Goal: Transaction & Acquisition: Purchase product/service

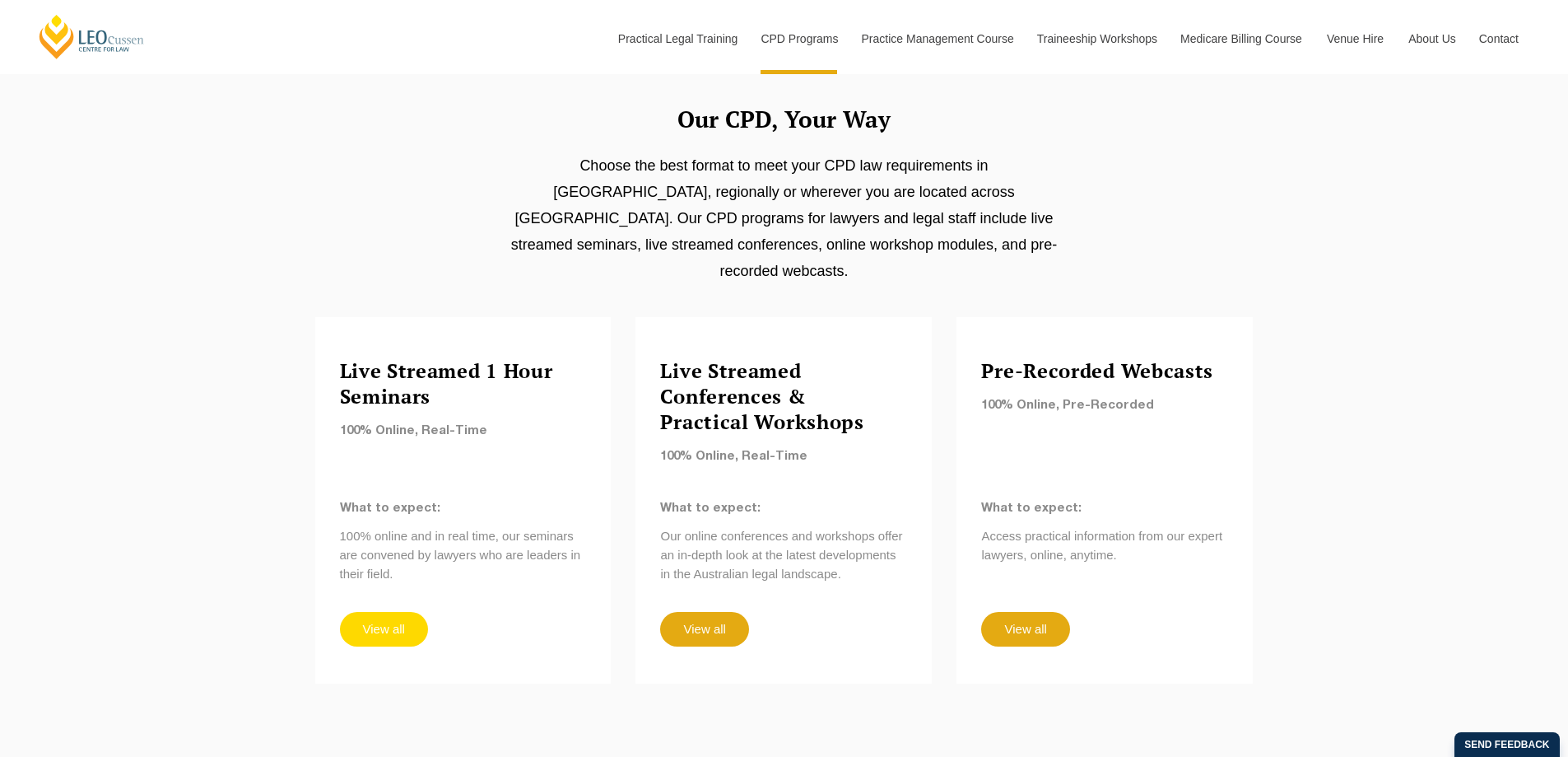
scroll to position [1317, 0]
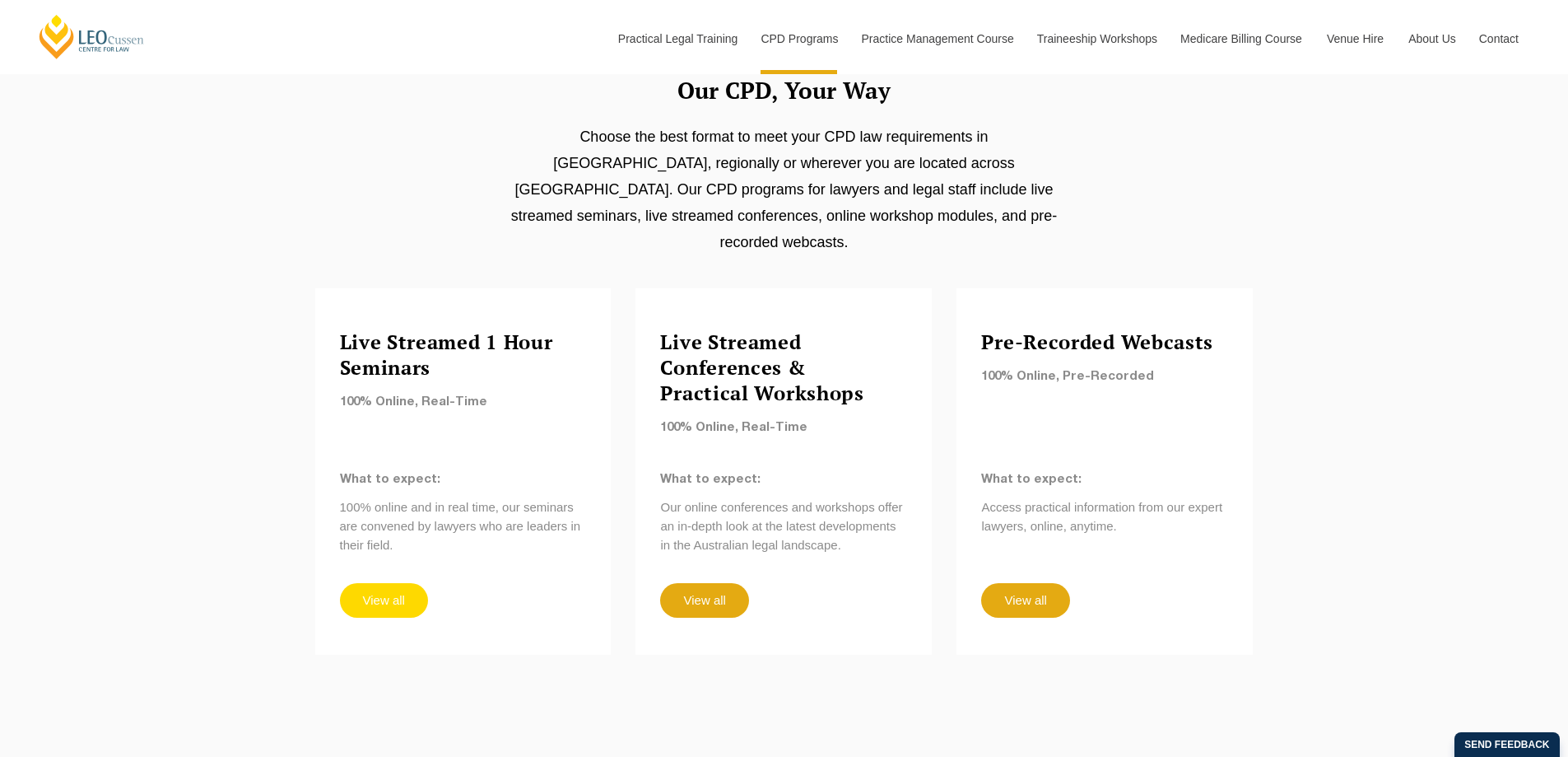
click at [373, 583] on link "View all" at bounding box center [384, 600] width 88 height 35
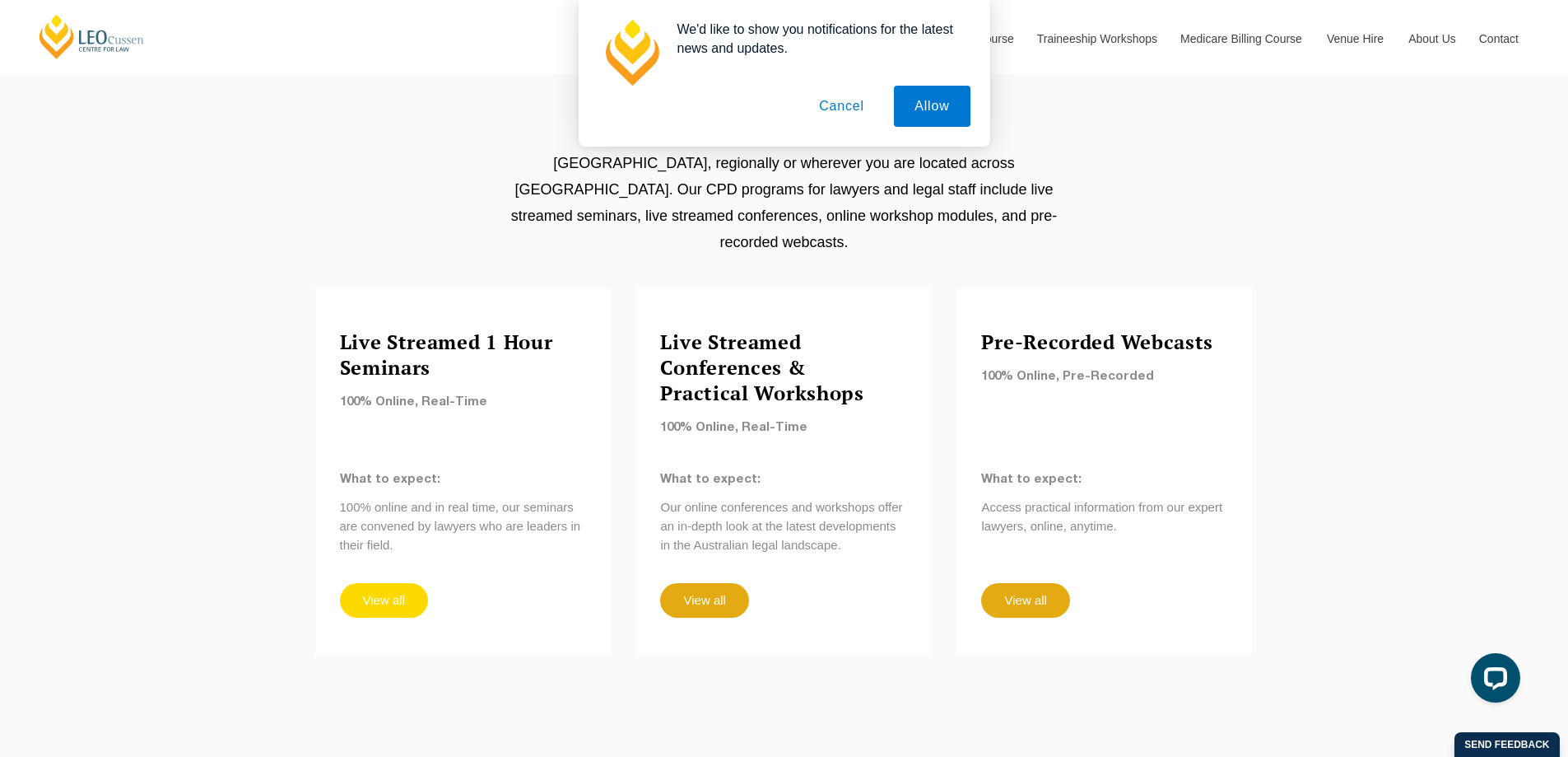
scroll to position [0, 0]
click at [1004, 583] on link "View all" at bounding box center [1026, 600] width 88 height 35
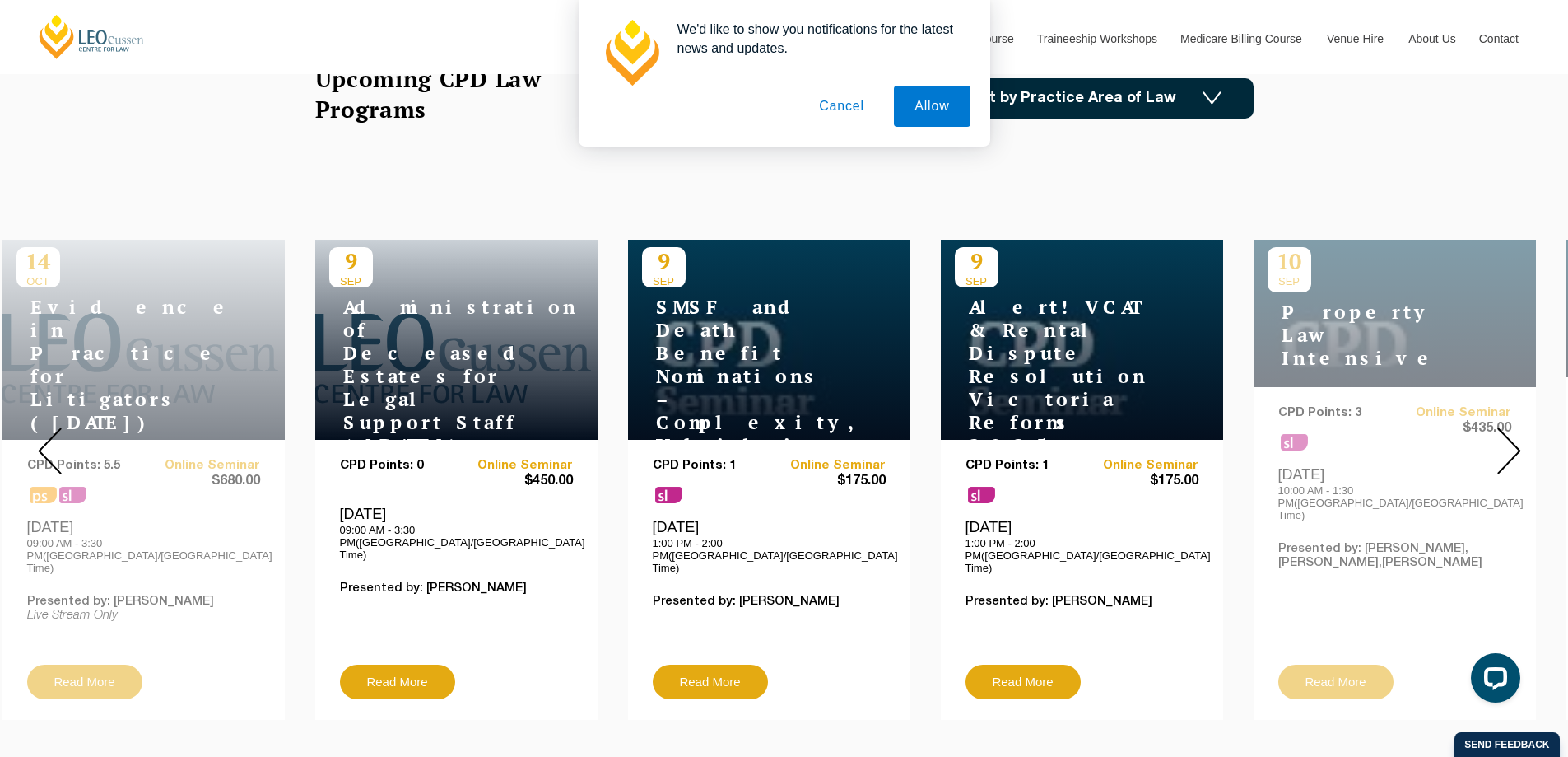
scroll to position [576, 0]
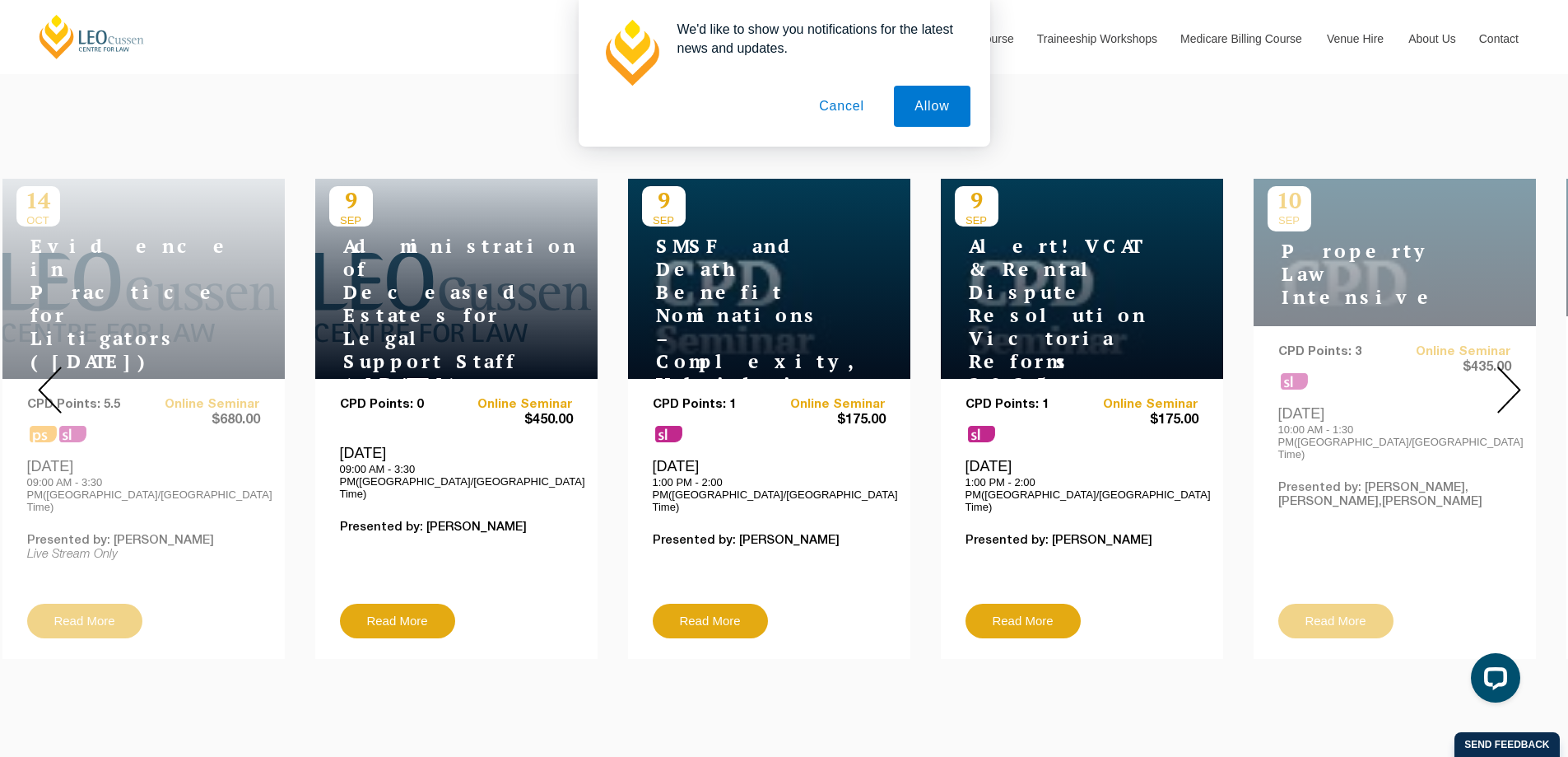
click at [1525, 381] on div at bounding box center [1509, 390] width 119 height 562
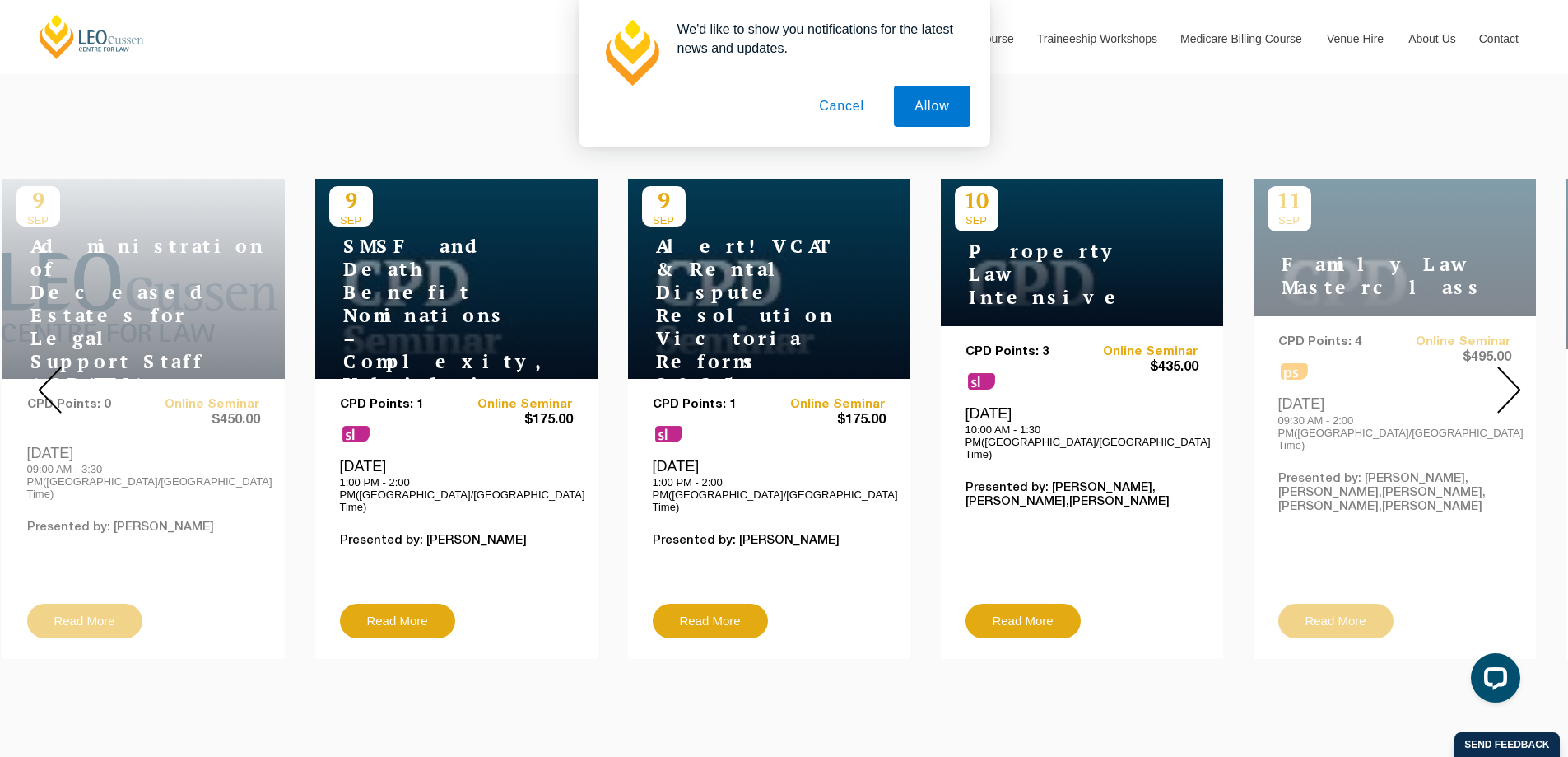
click at [1523, 381] on div at bounding box center [1509, 390] width 119 height 562
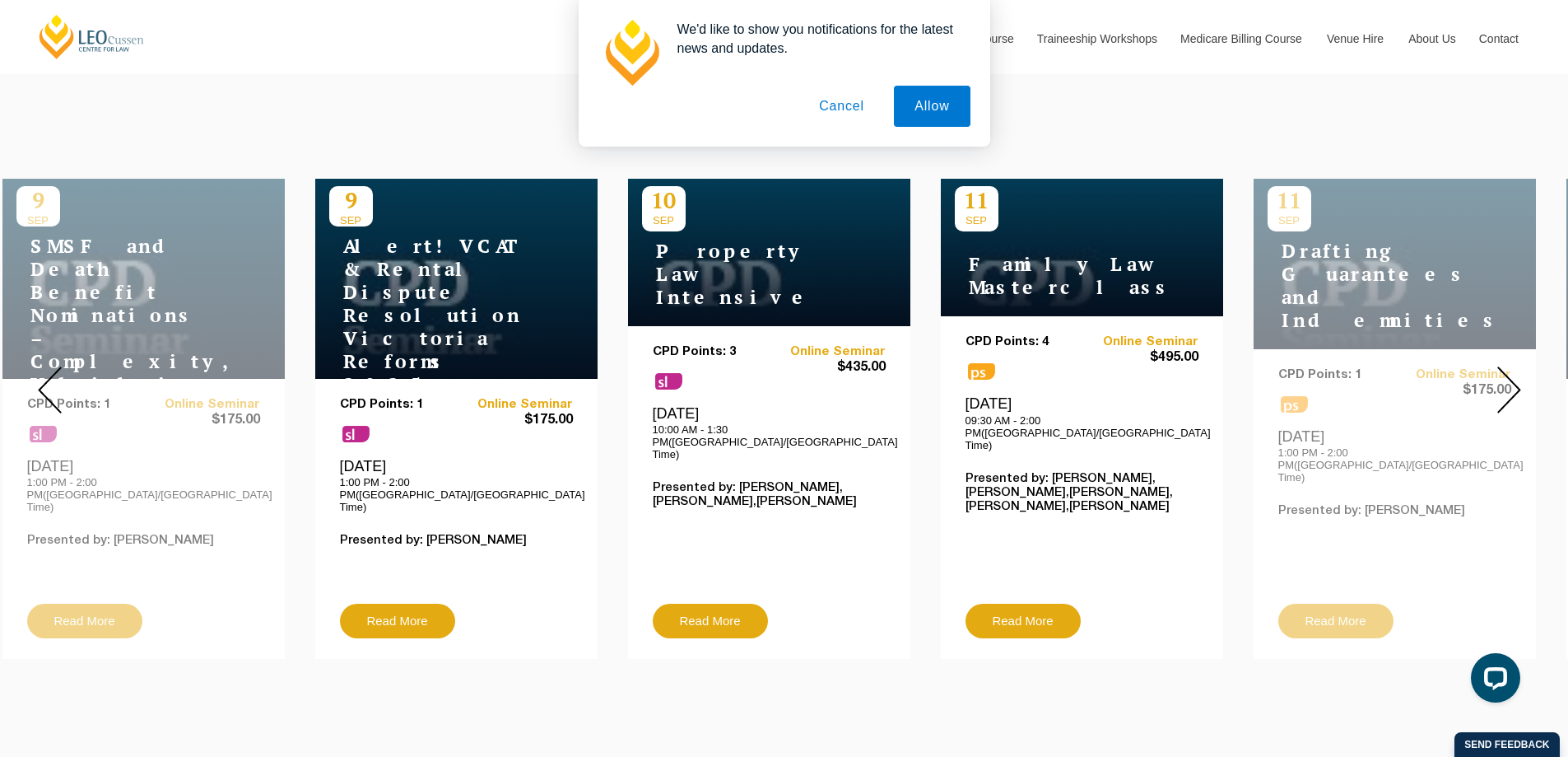
click at [1523, 381] on div at bounding box center [1509, 390] width 119 height 562
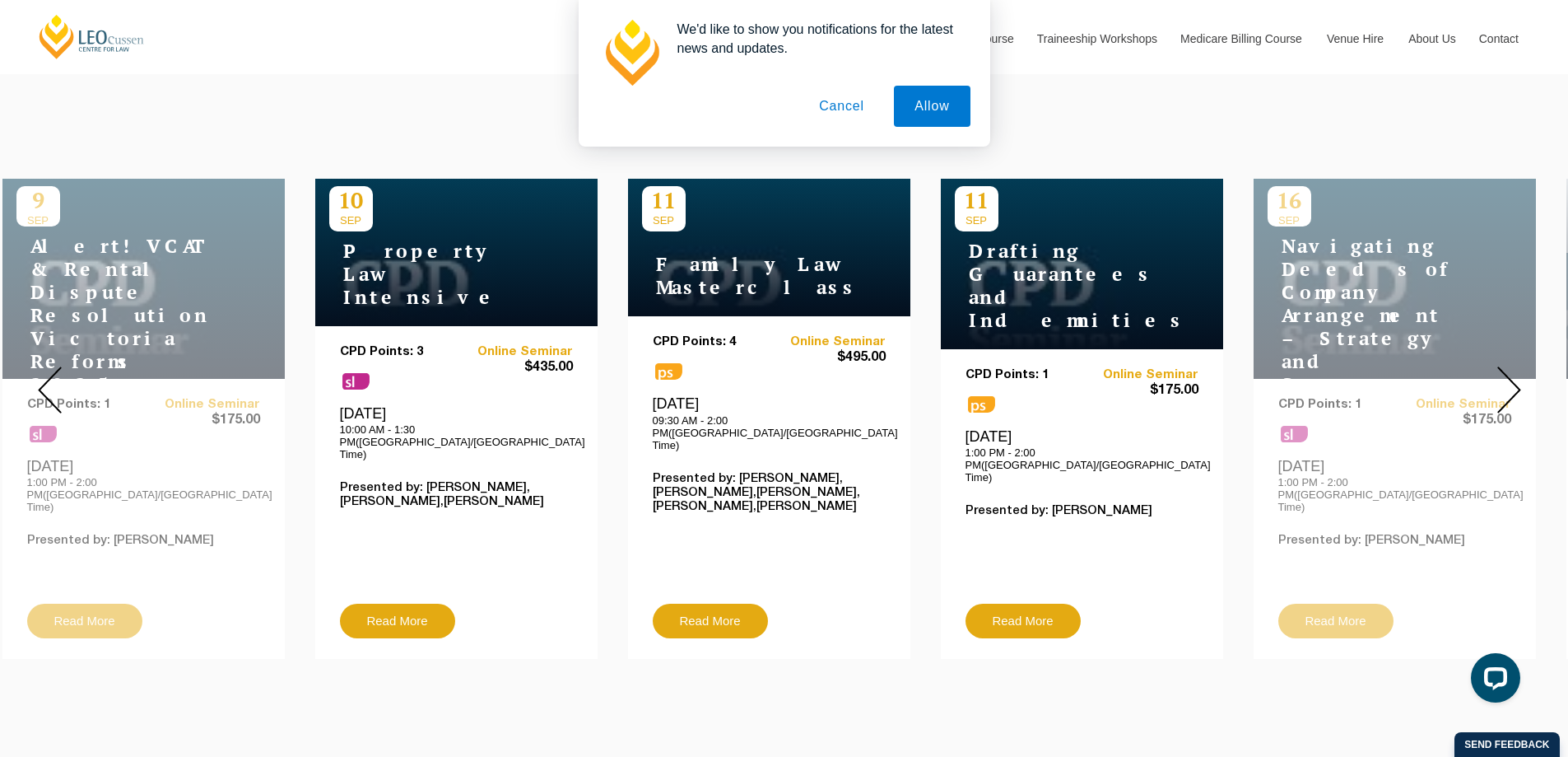
click at [1523, 381] on div at bounding box center [1509, 390] width 119 height 562
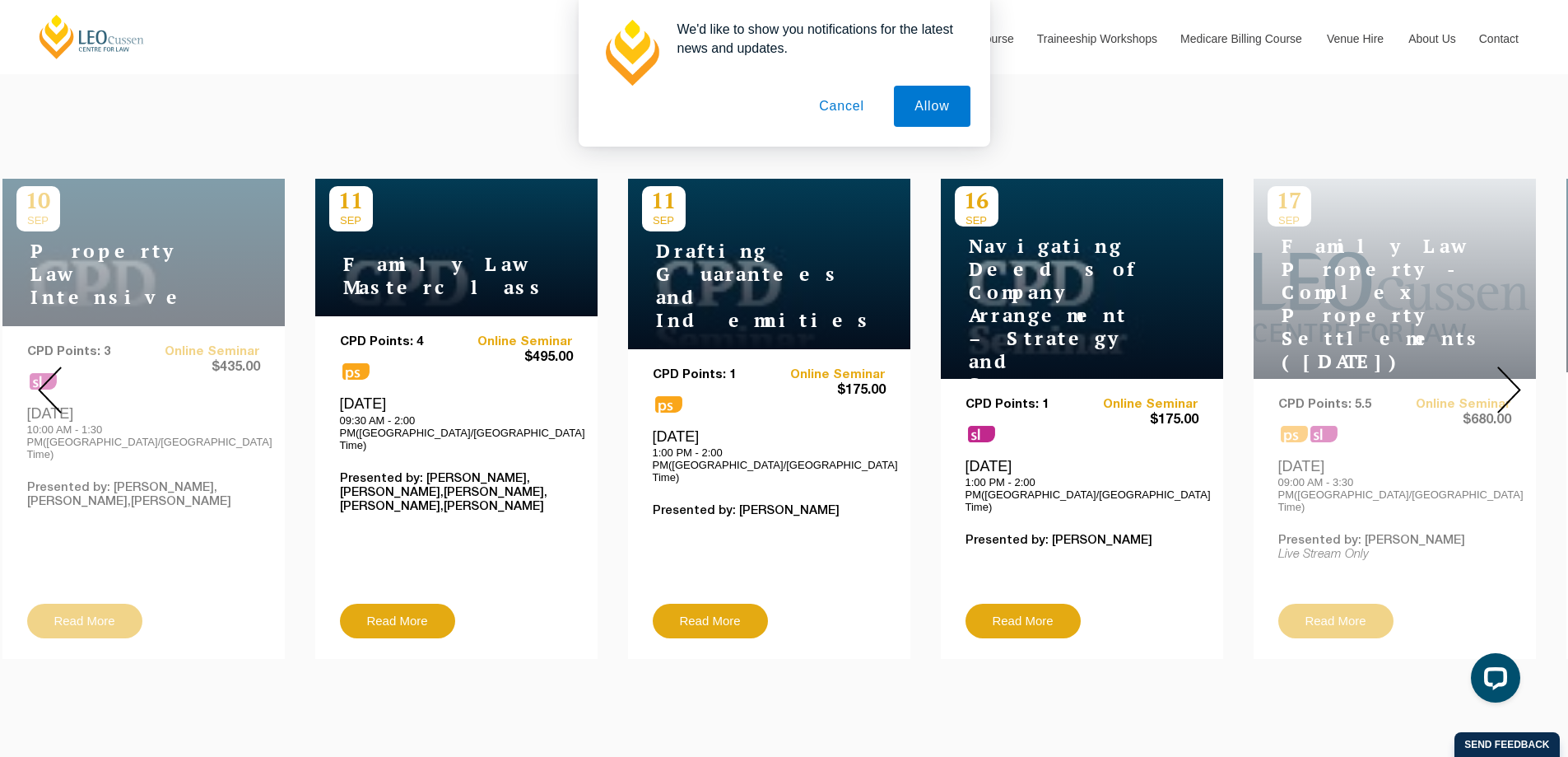
click at [1523, 381] on div at bounding box center [1509, 390] width 119 height 562
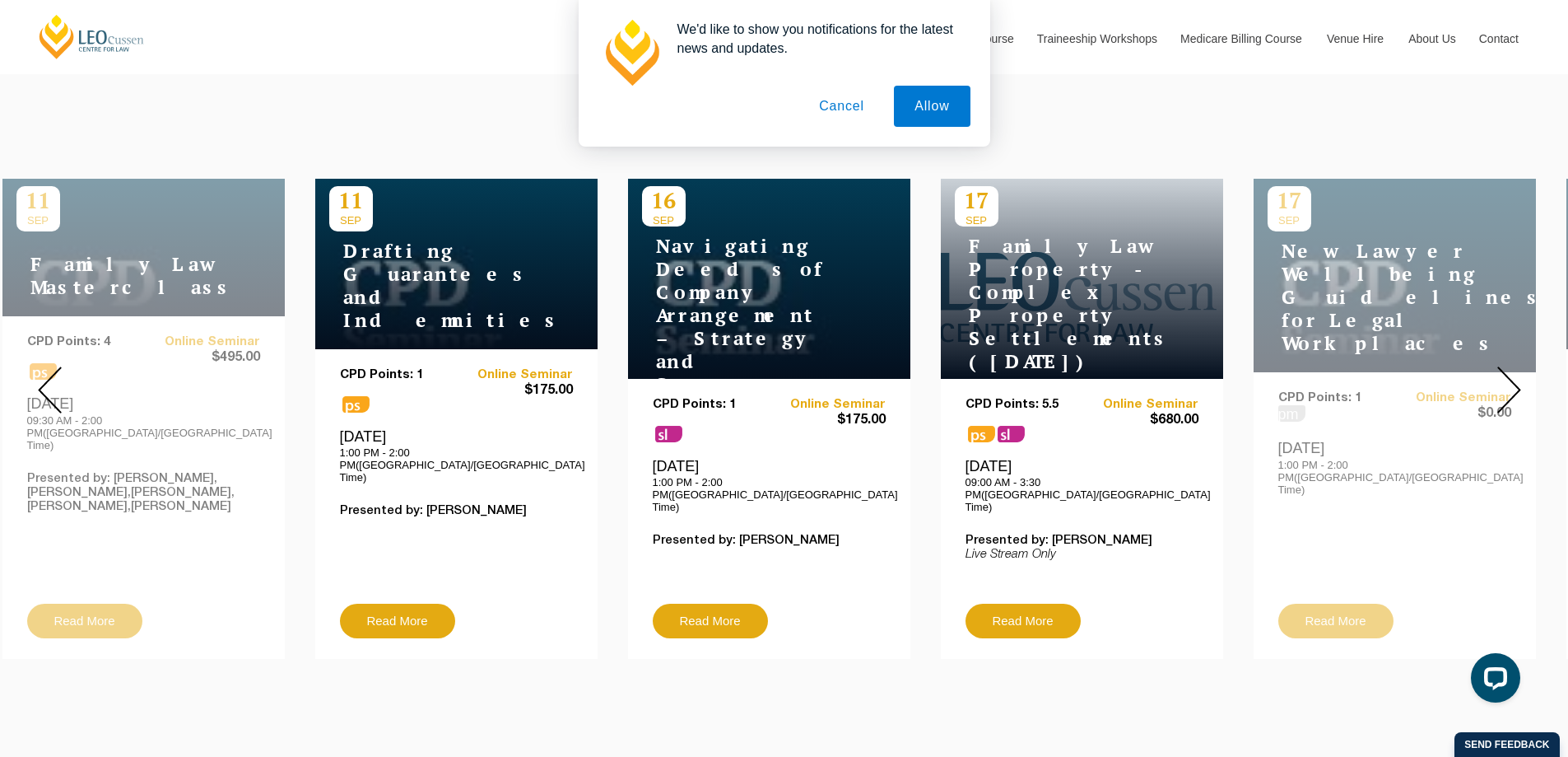
click at [1523, 381] on div at bounding box center [1509, 390] width 119 height 562
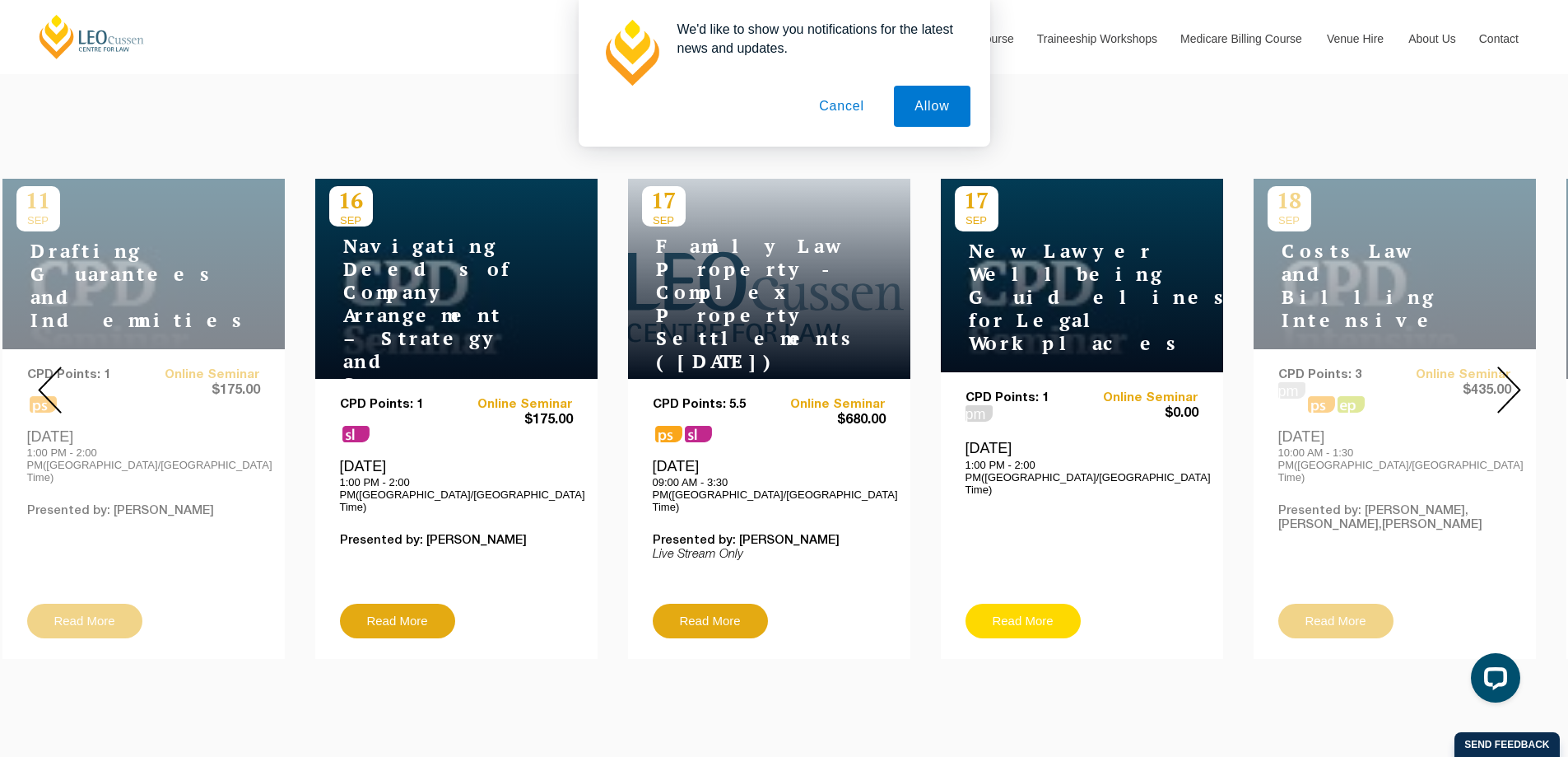
click at [1020, 603] on link "Read More" at bounding box center [1023, 620] width 115 height 35
click at [1513, 377] on img at bounding box center [1509, 390] width 23 height 47
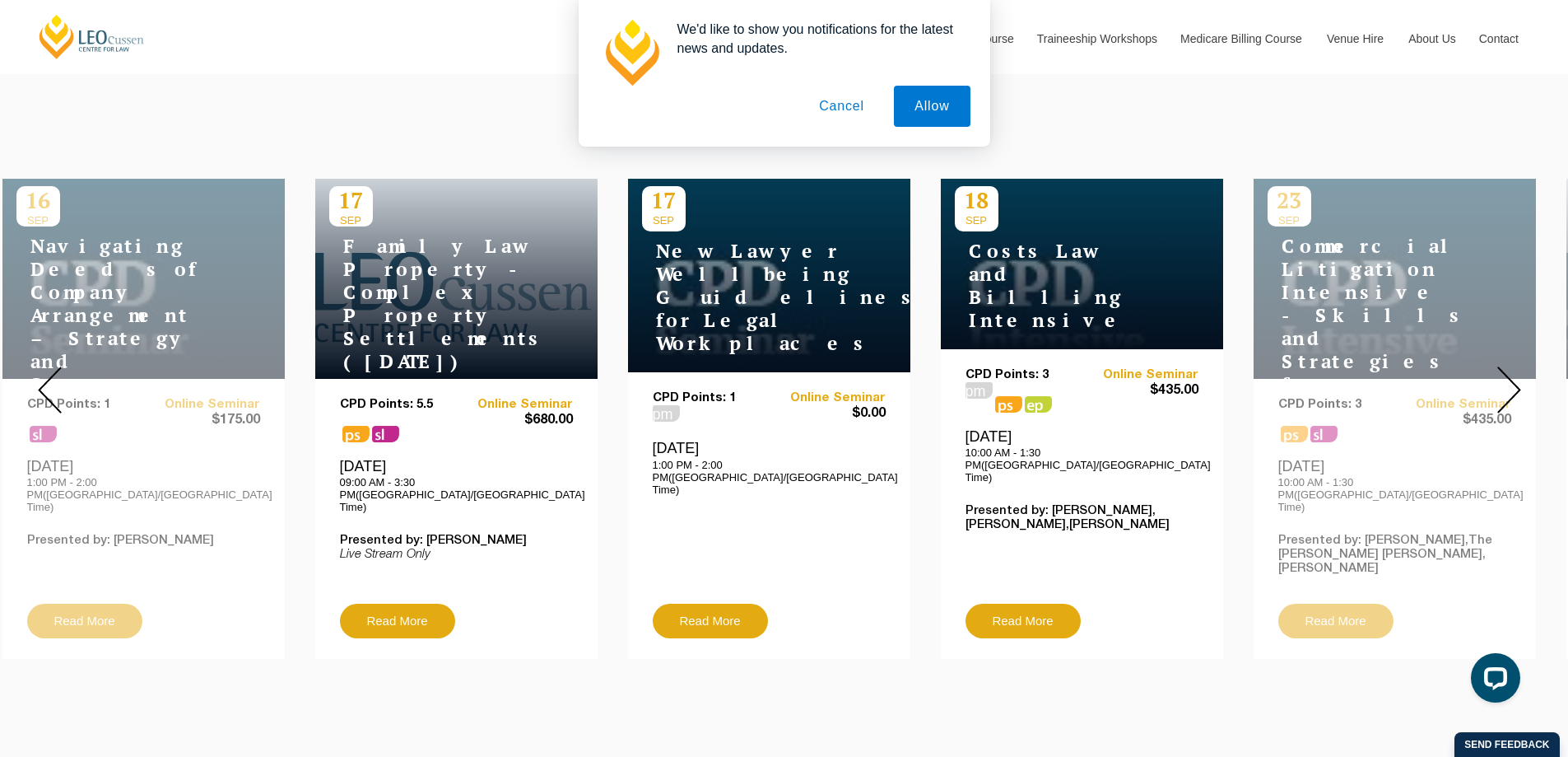
click at [1513, 377] on img at bounding box center [1509, 390] width 23 height 47
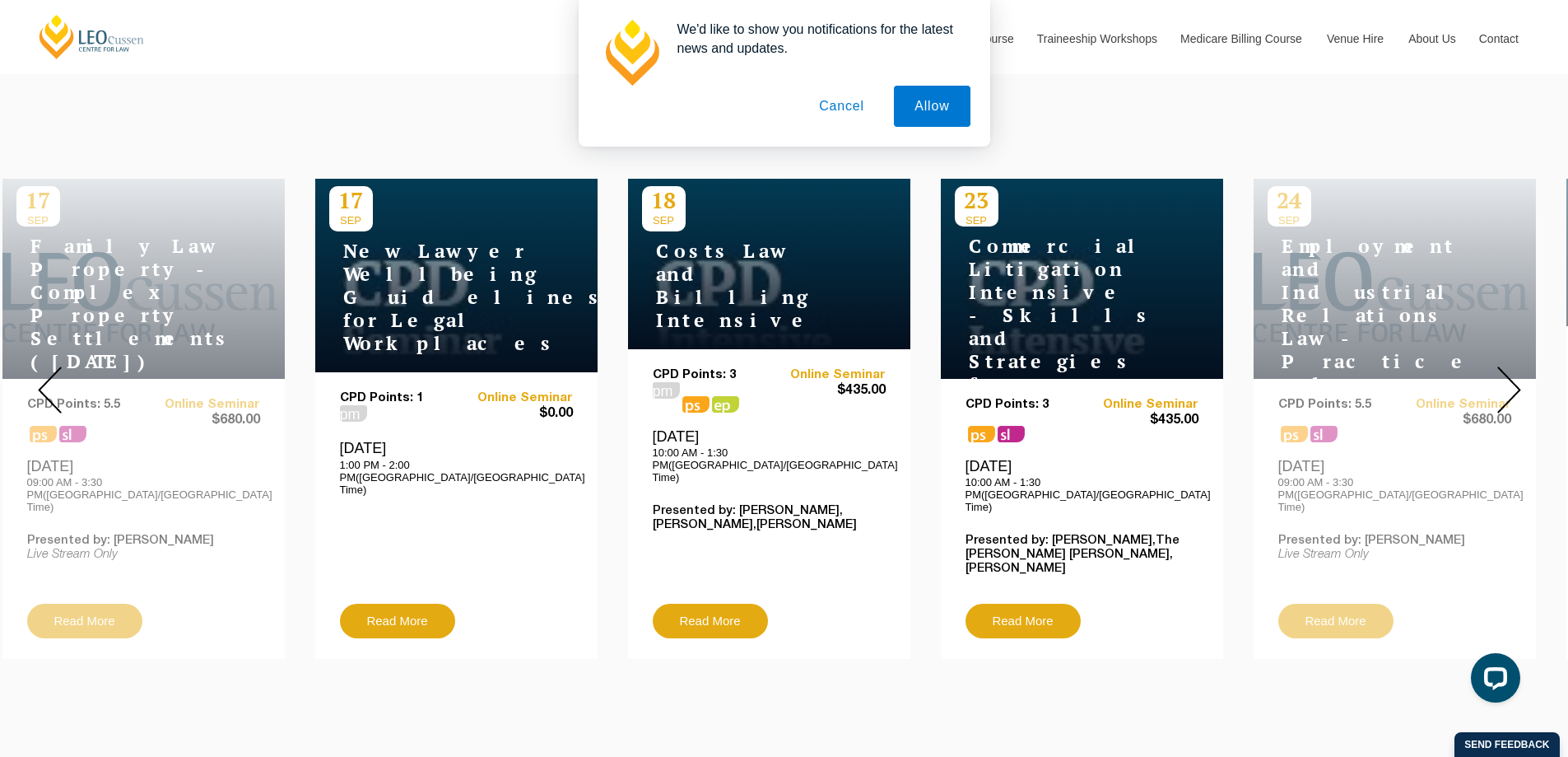
click at [1513, 377] on img at bounding box center [1509, 390] width 23 height 47
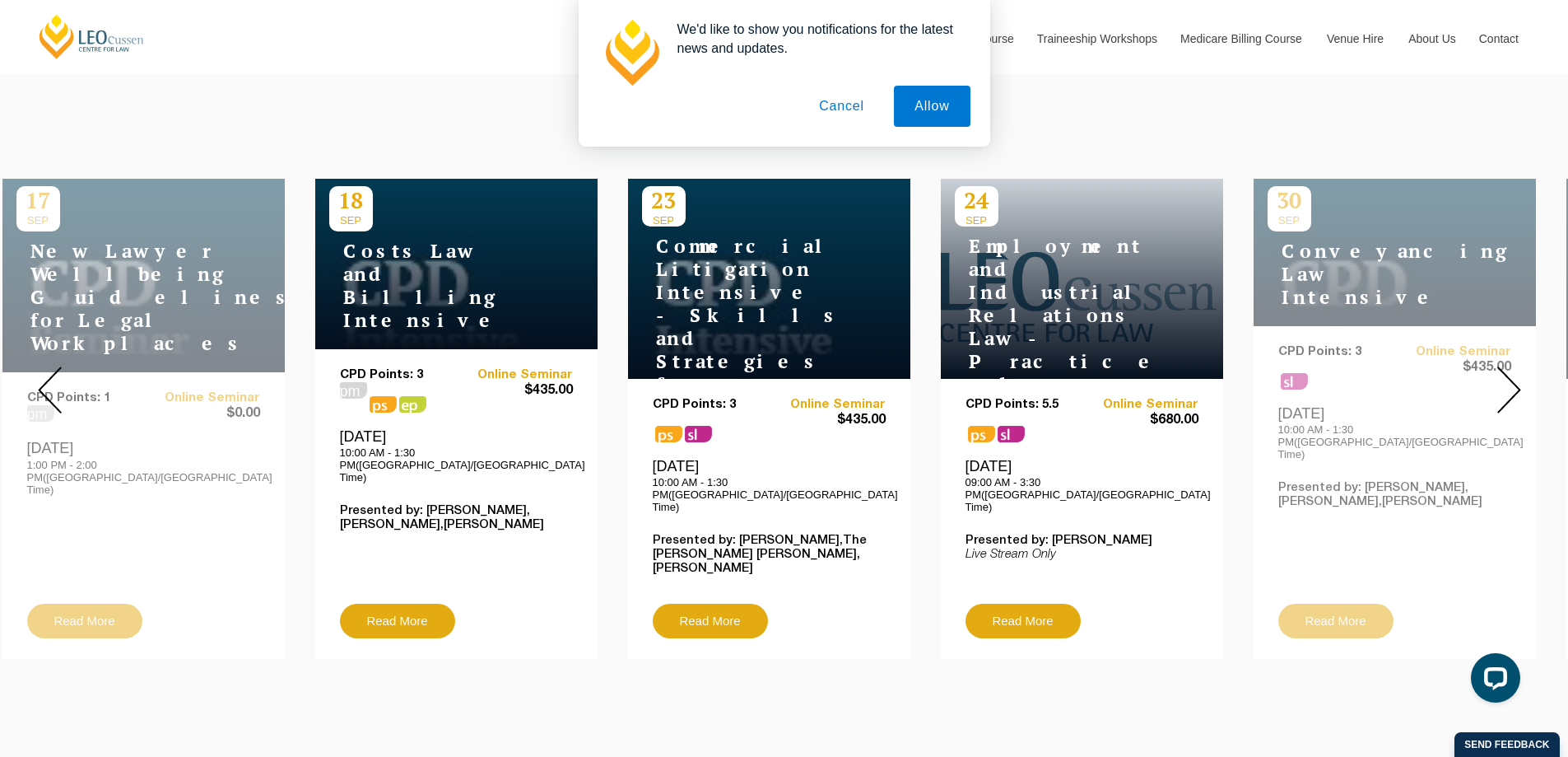
click at [1513, 377] on img at bounding box center [1509, 390] width 23 height 47
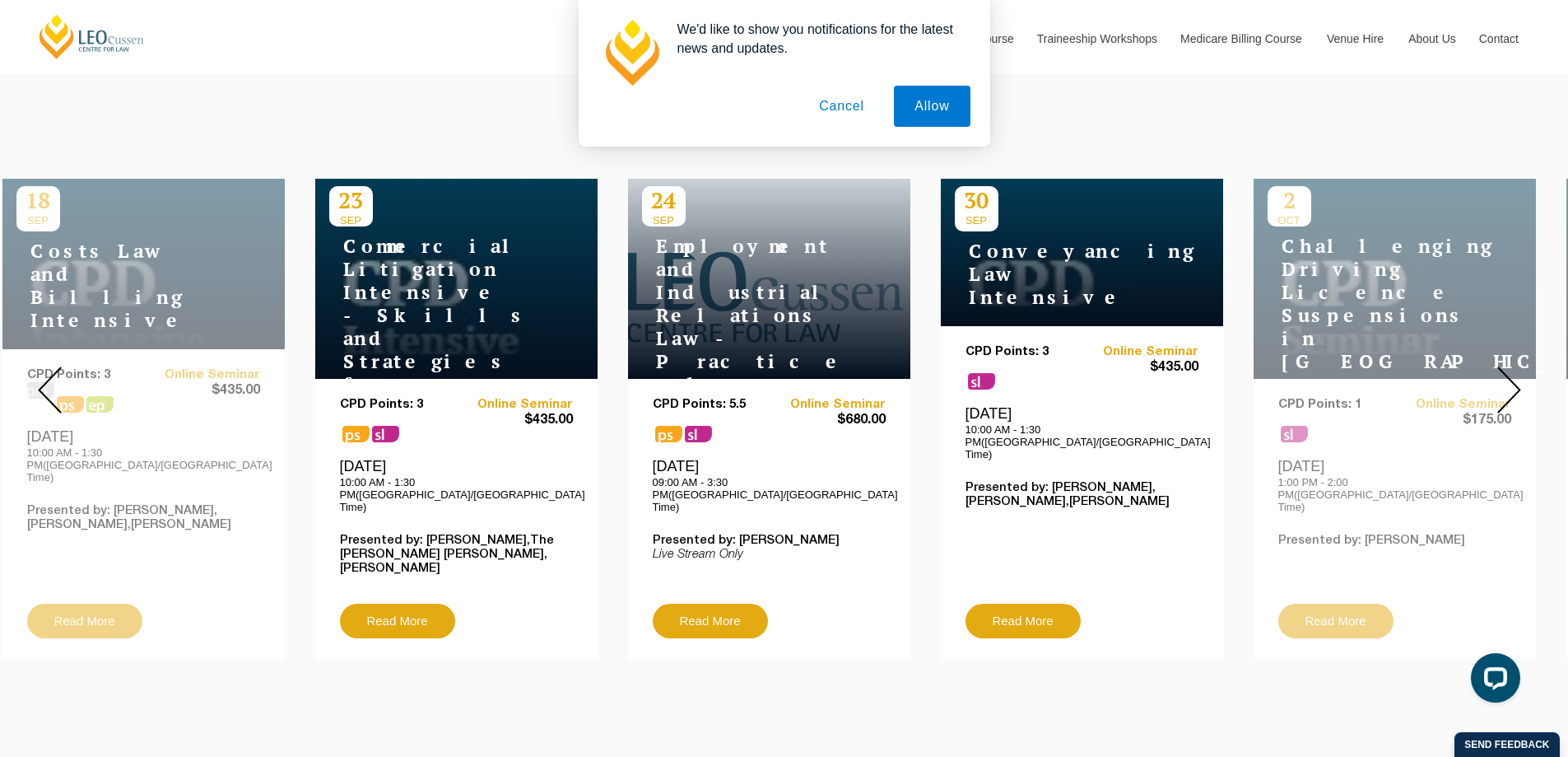
click at [1513, 377] on img at bounding box center [1509, 390] width 23 height 47
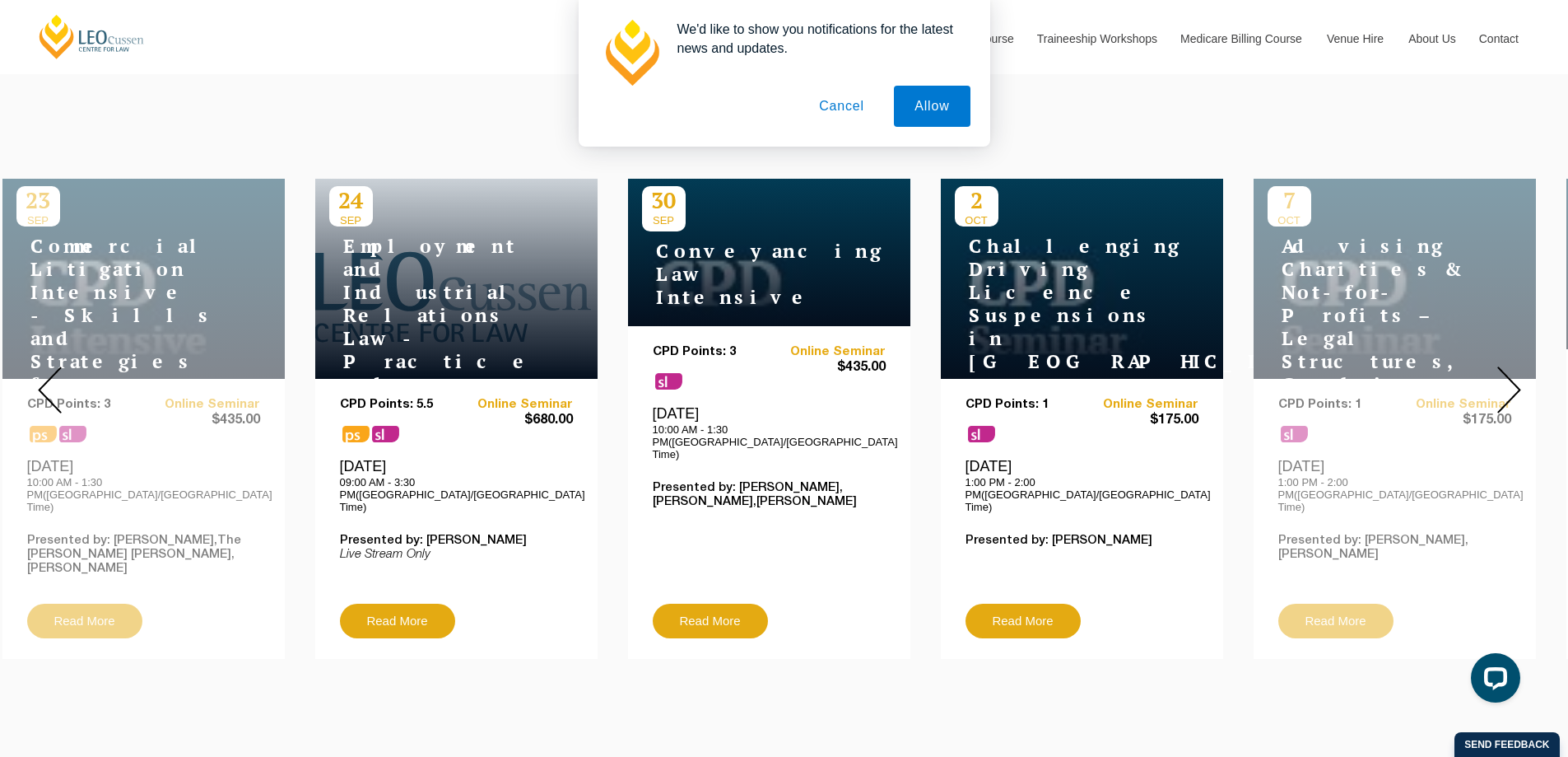
click at [1513, 377] on img at bounding box center [1509, 390] width 23 height 47
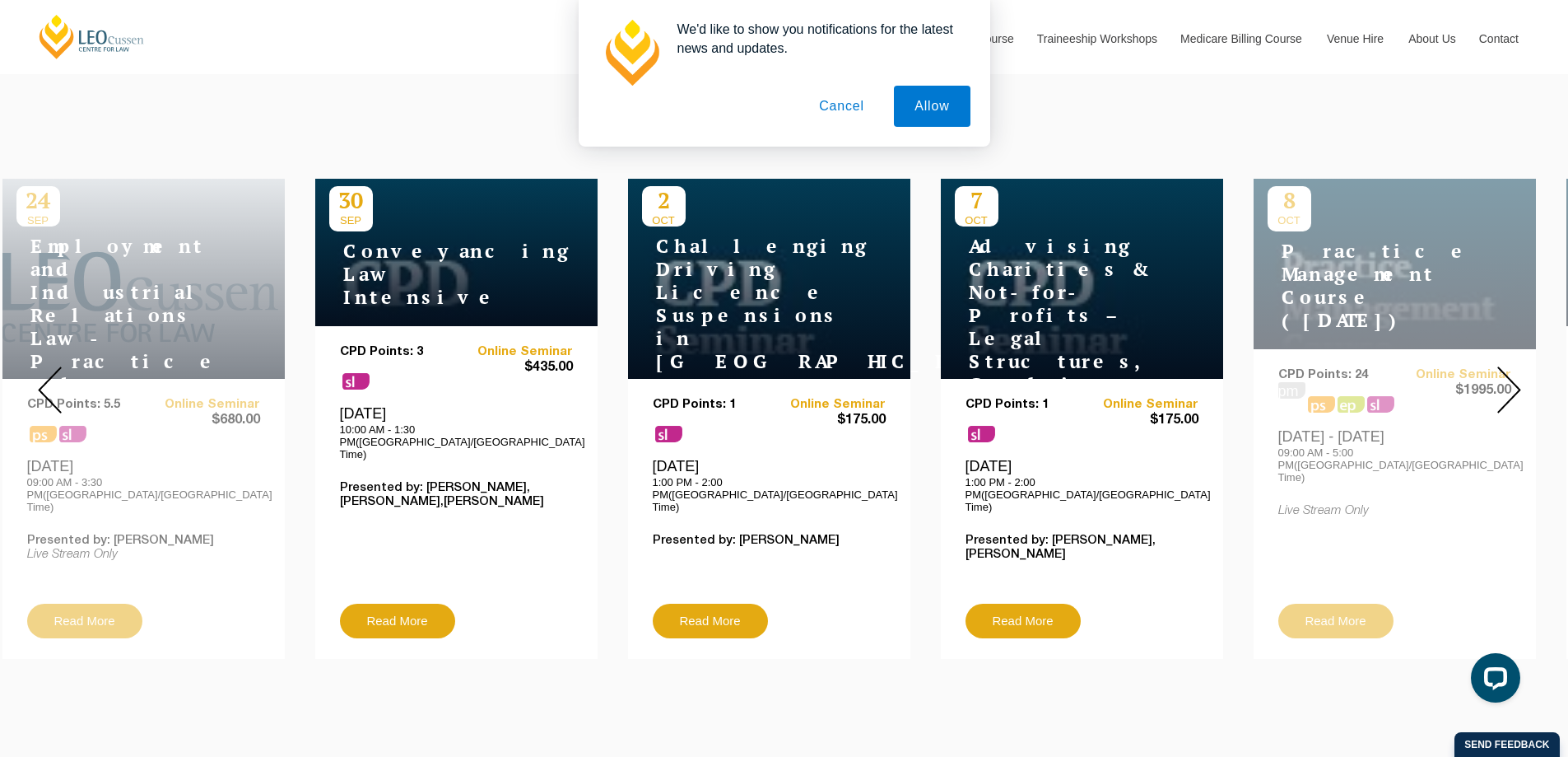
click at [1513, 377] on img at bounding box center [1509, 390] width 23 height 47
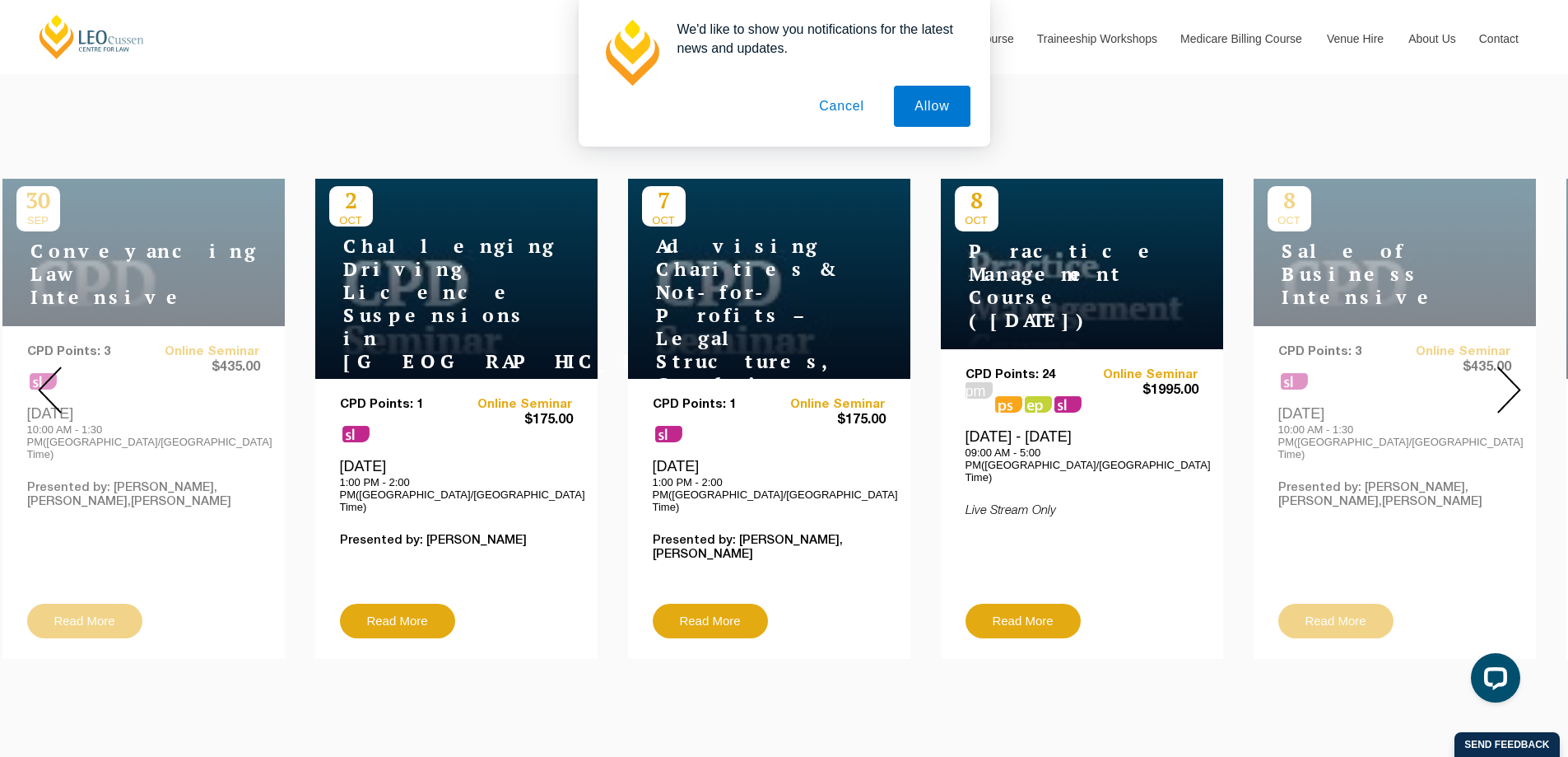
click at [1513, 377] on img at bounding box center [1509, 390] width 23 height 47
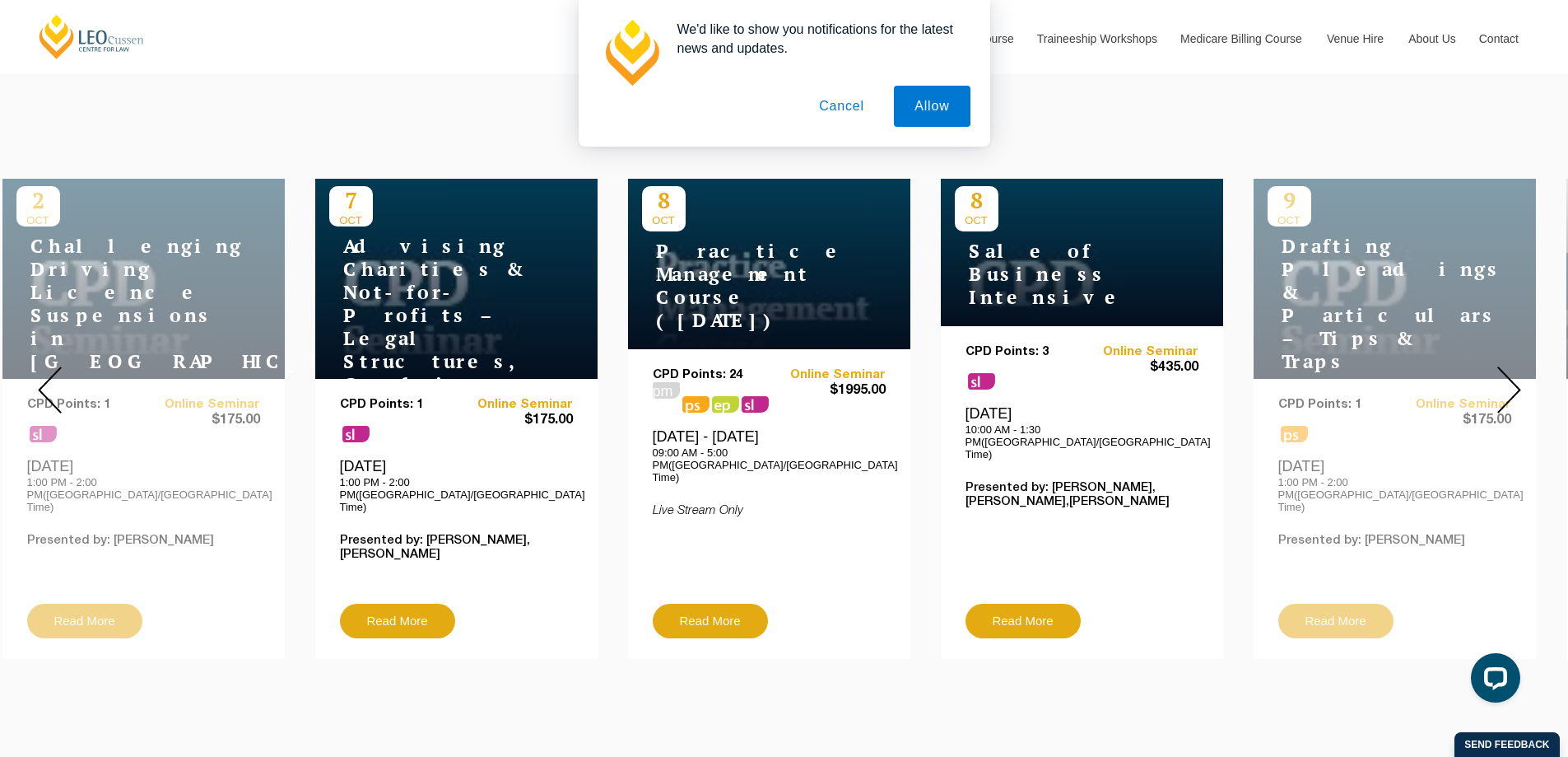
click at [1513, 377] on img at bounding box center [1509, 390] width 23 height 47
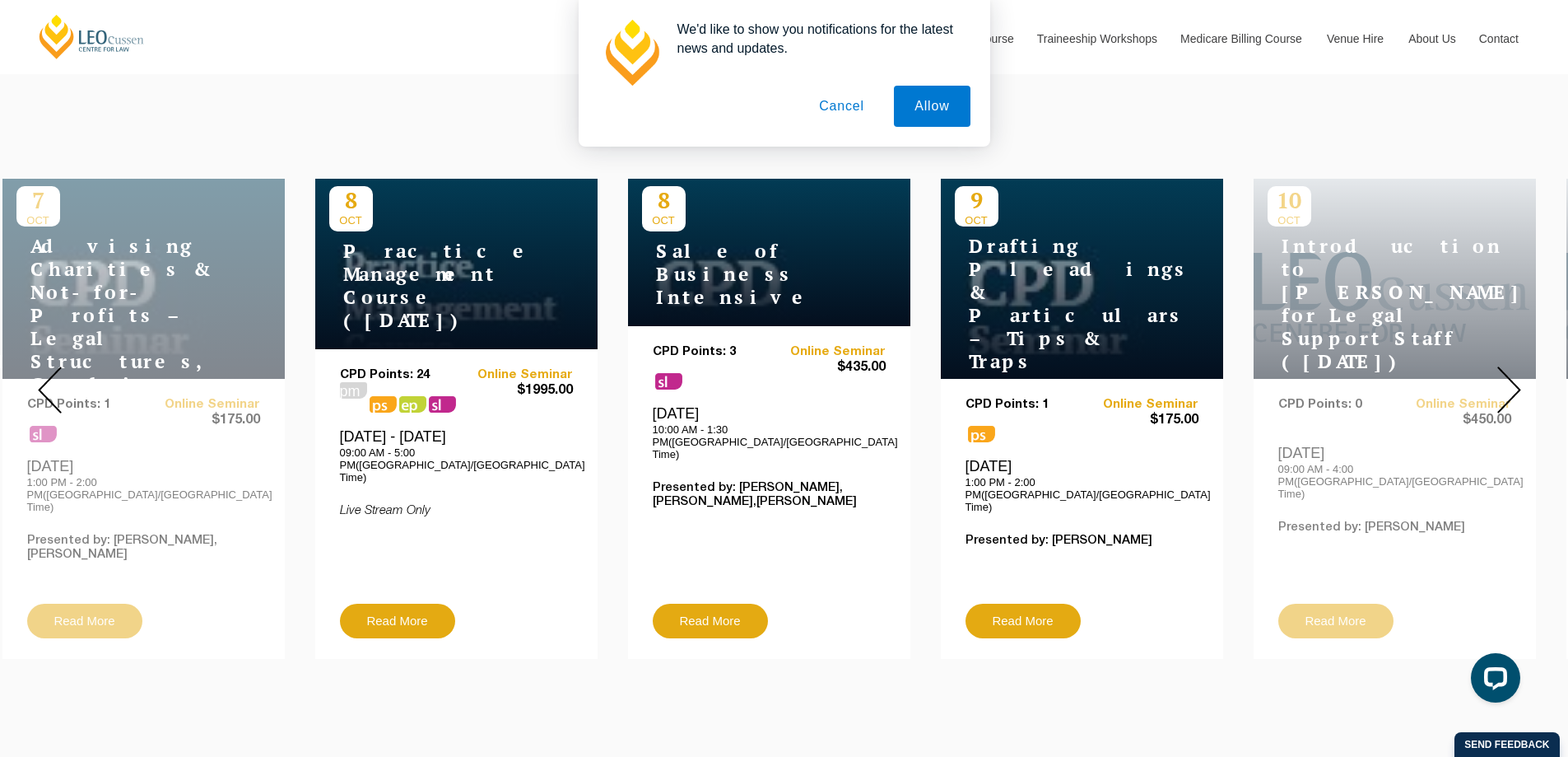
click at [1513, 377] on img at bounding box center [1509, 390] width 23 height 47
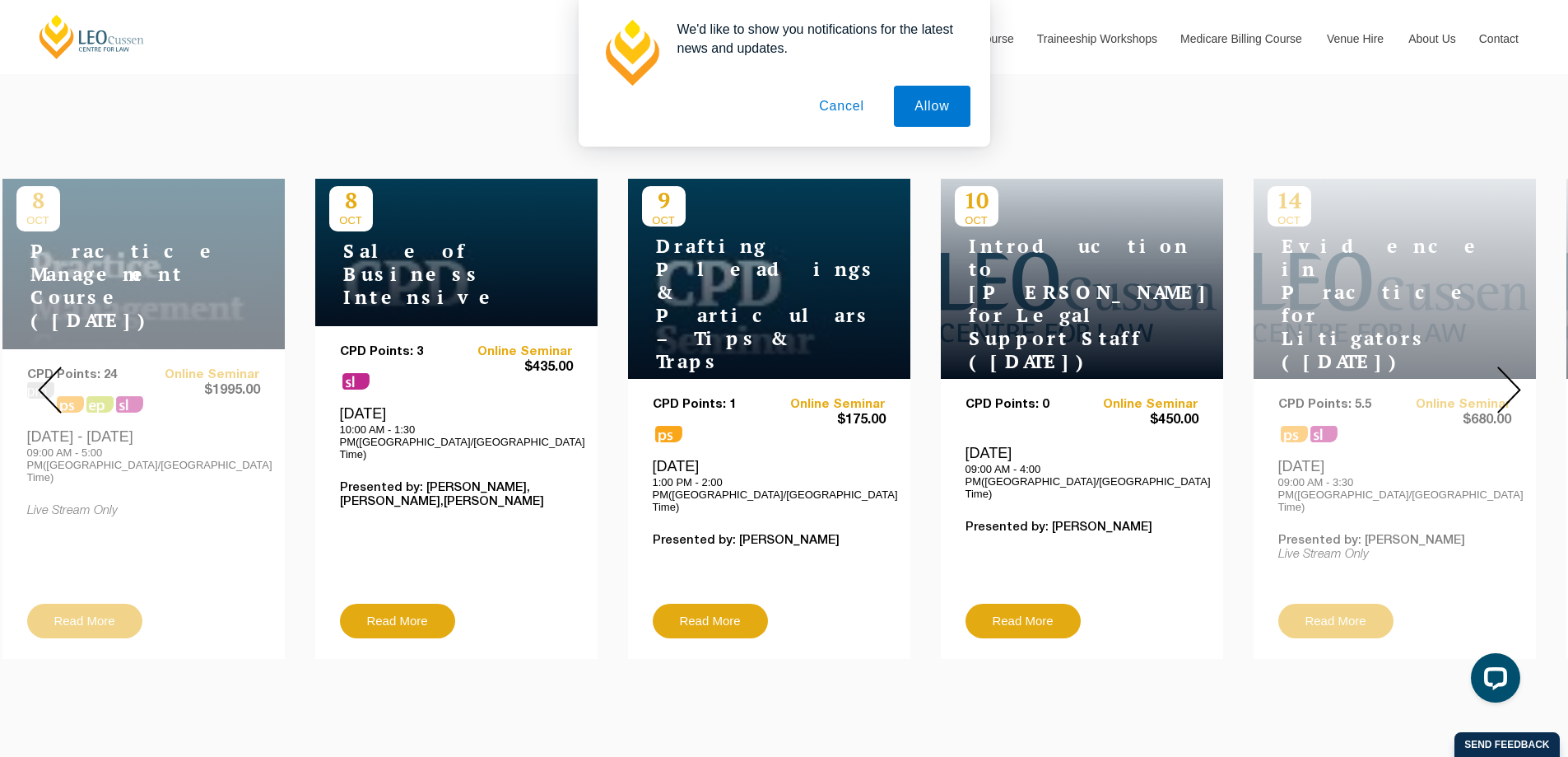
click at [1513, 377] on img at bounding box center [1509, 390] width 23 height 47
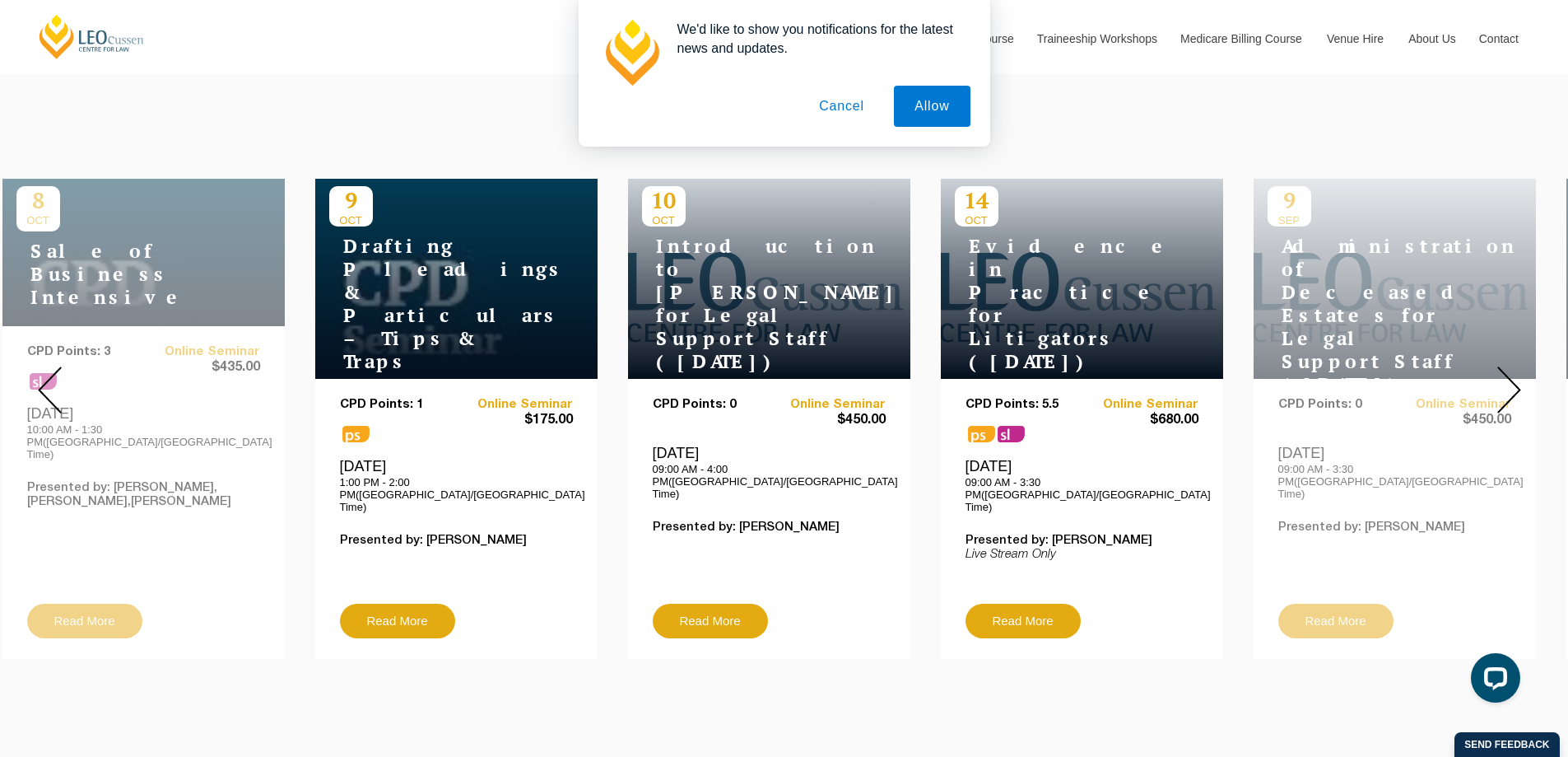
click at [1513, 377] on img at bounding box center [1509, 390] width 23 height 47
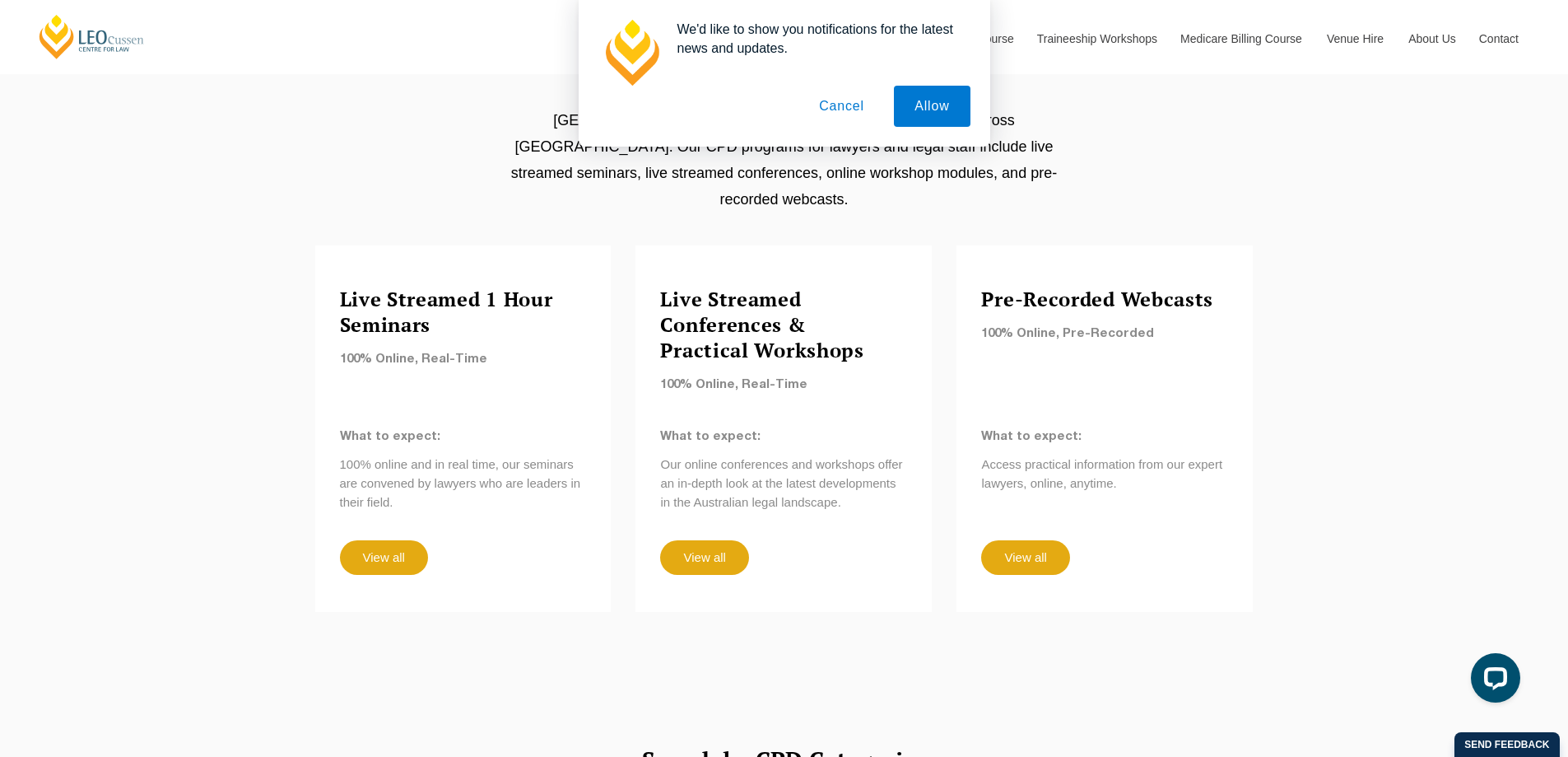
scroll to position [1400, 0]
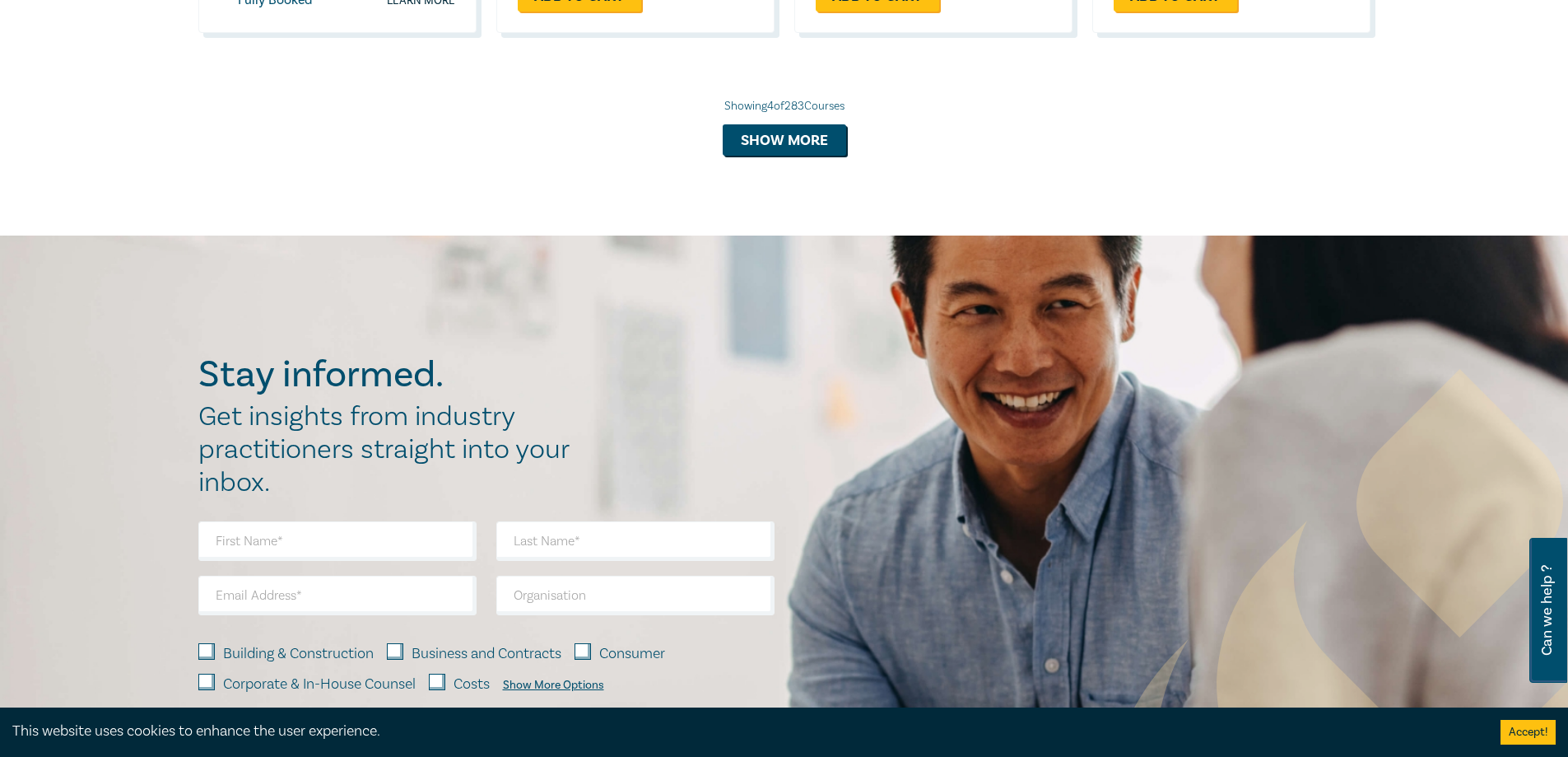
scroll to position [1729, 0]
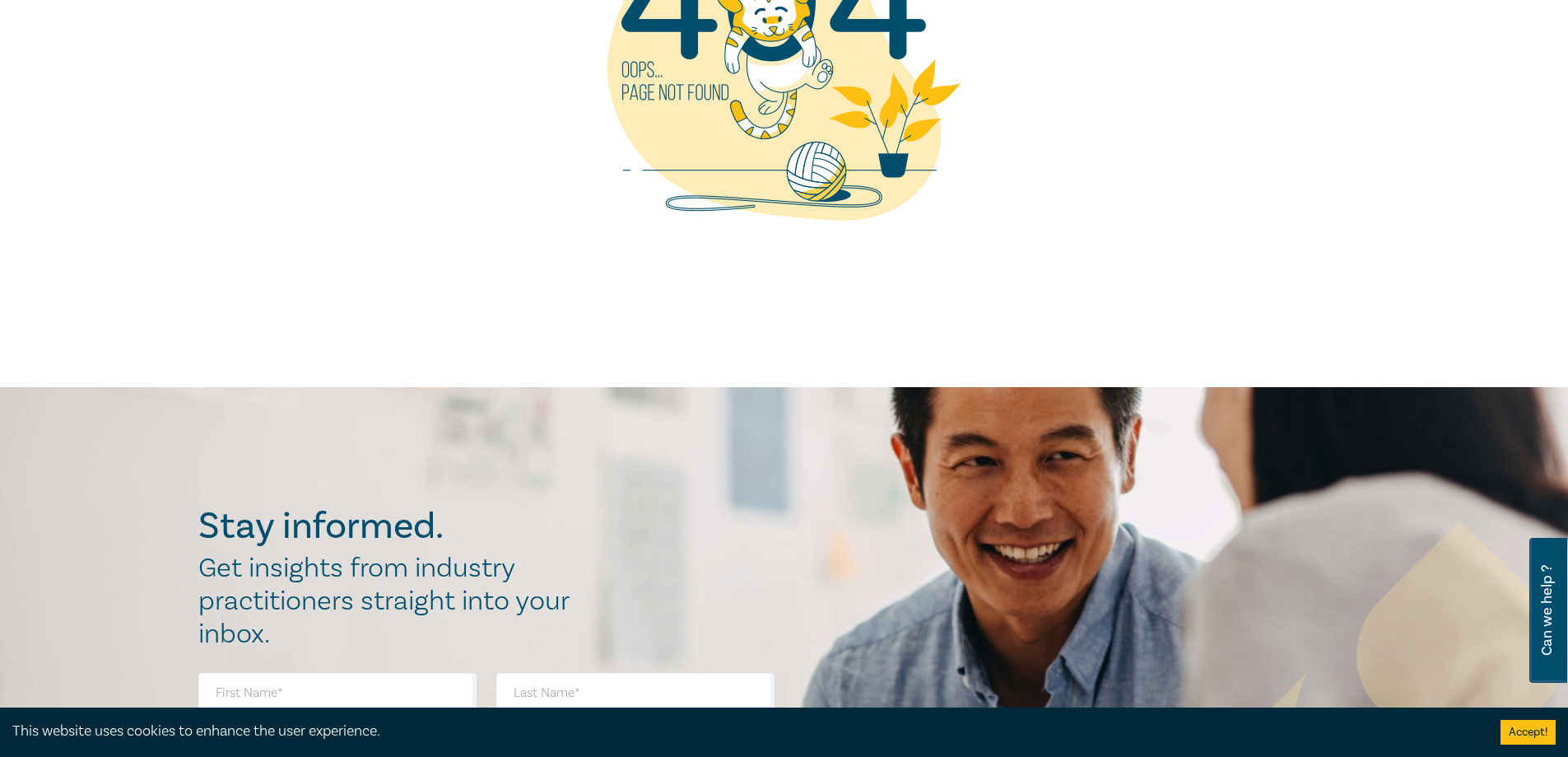
scroll to position [330, 0]
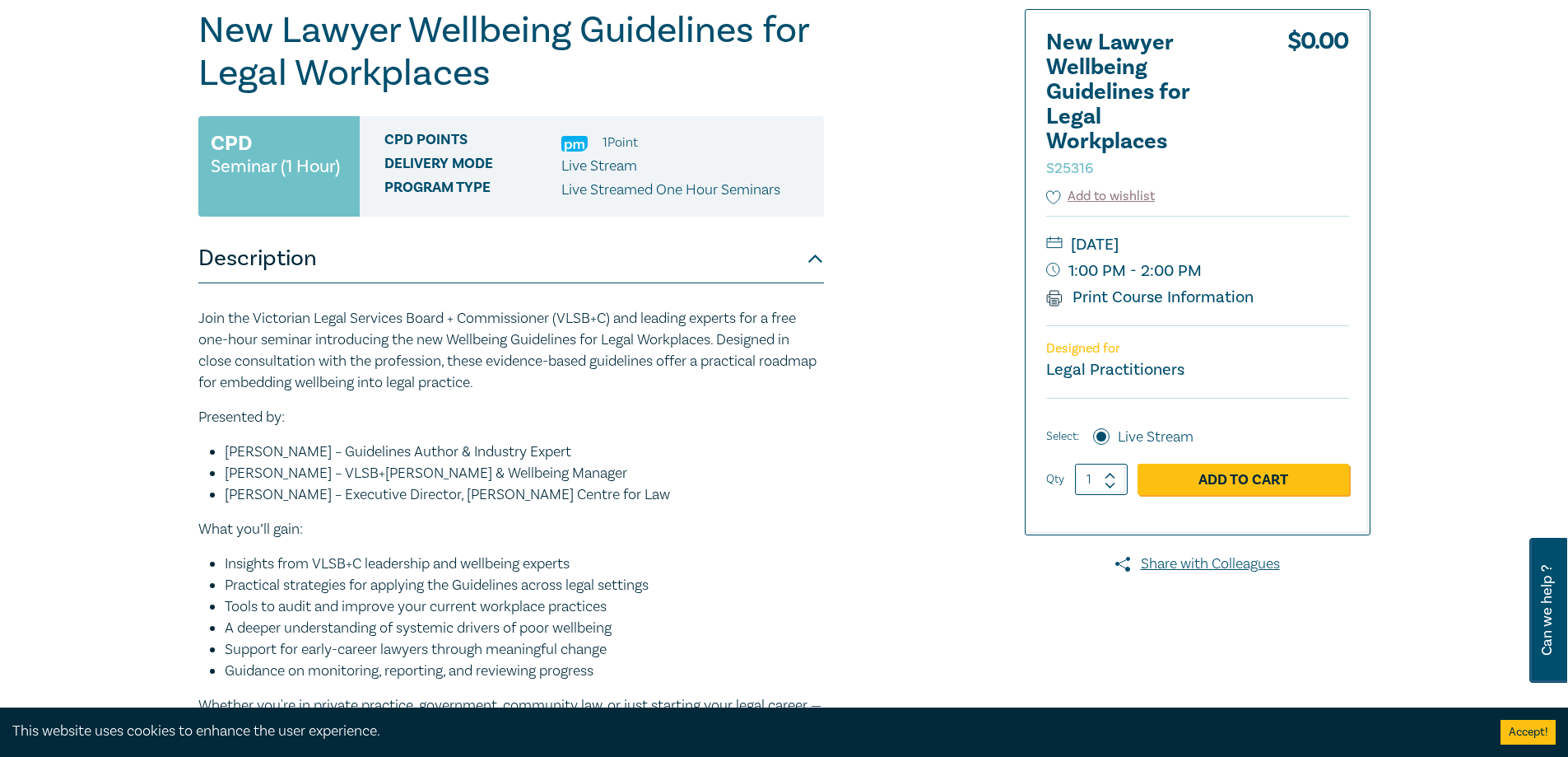
scroll to position [165, 0]
